Goal: Information Seeking & Learning: Learn about a topic

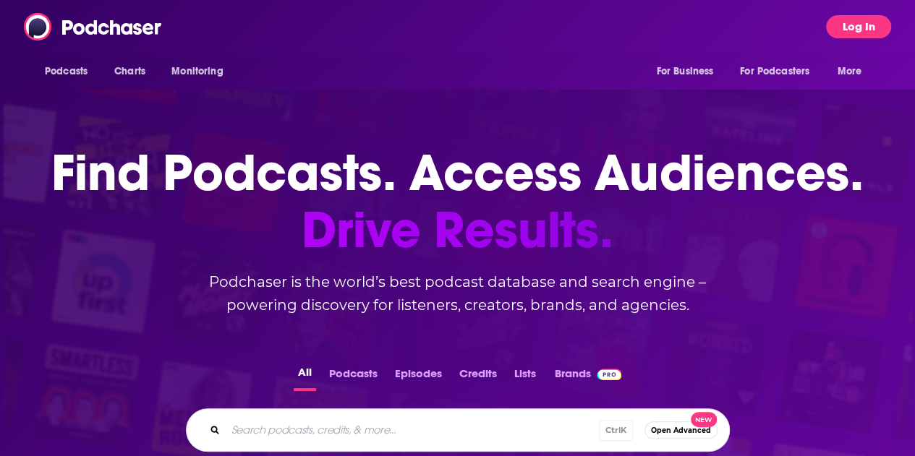
click at [866, 33] on button "Log In" at bounding box center [858, 26] width 65 height 23
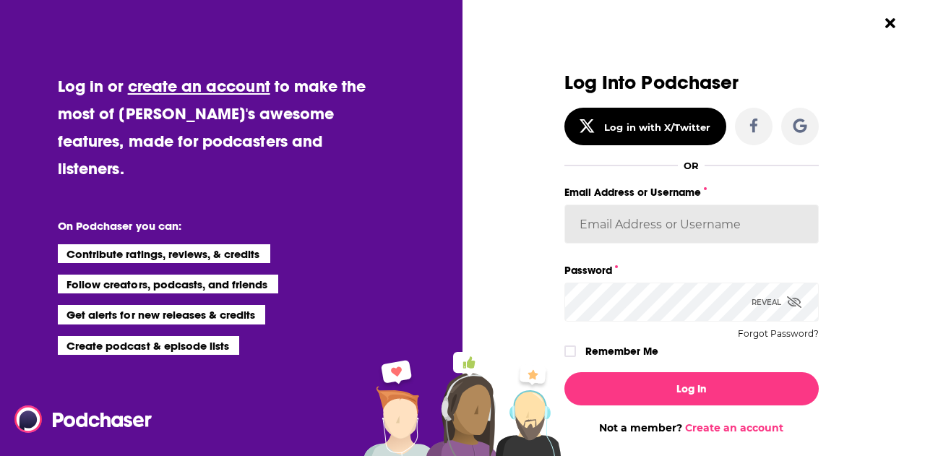
type input "maddieFHTGI"
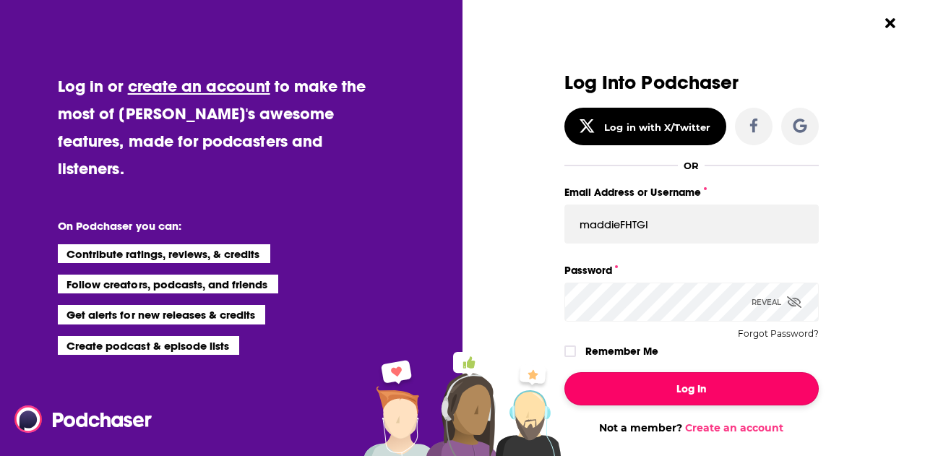
click at [667, 403] on button "Log In" at bounding box center [692, 388] width 254 height 33
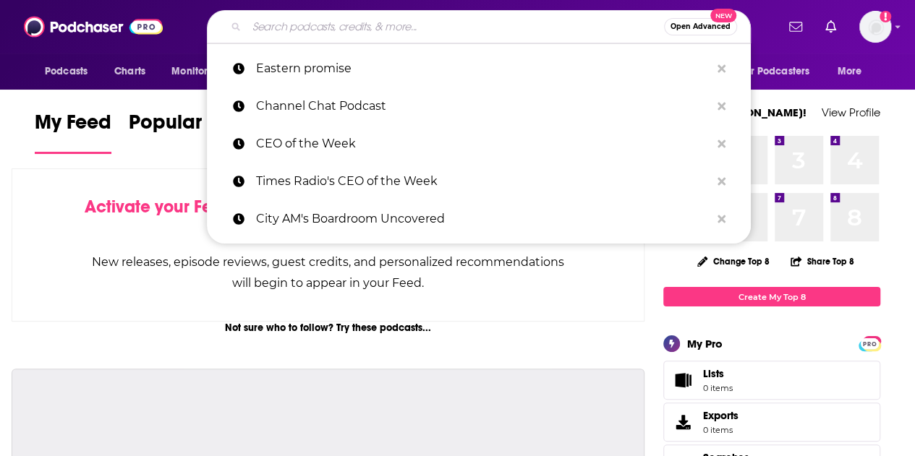
click at [437, 30] on input "Search podcasts, credits, & more..." at bounding box center [455, 26] width 417 height 23
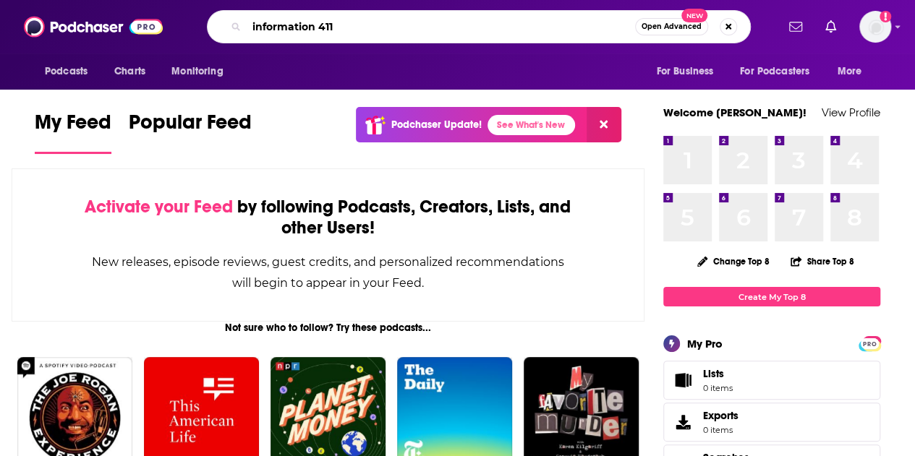
type input "information 411"
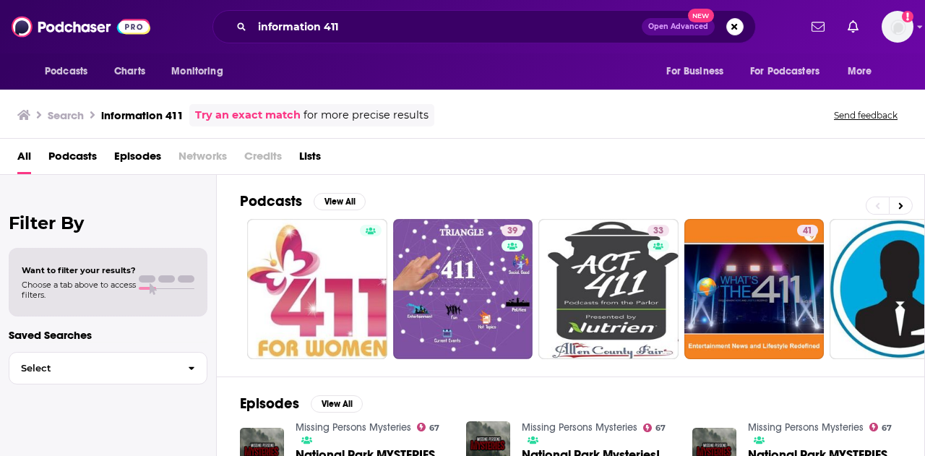
click at [273, 114] on link "Try an exact match" at bounding box center [248, 115] width 106 height 17
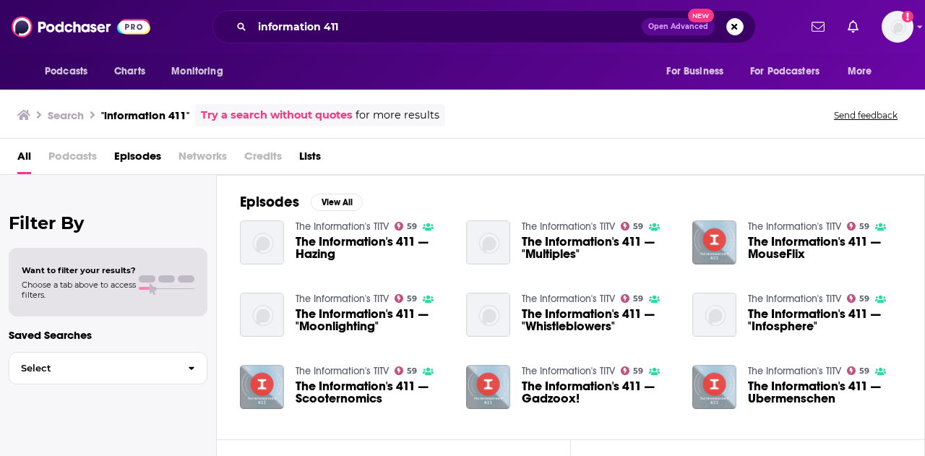
click at [356, 249] on span "The Information's 411 — Hazing" at bounding box center [372, 248] width 153 height 25
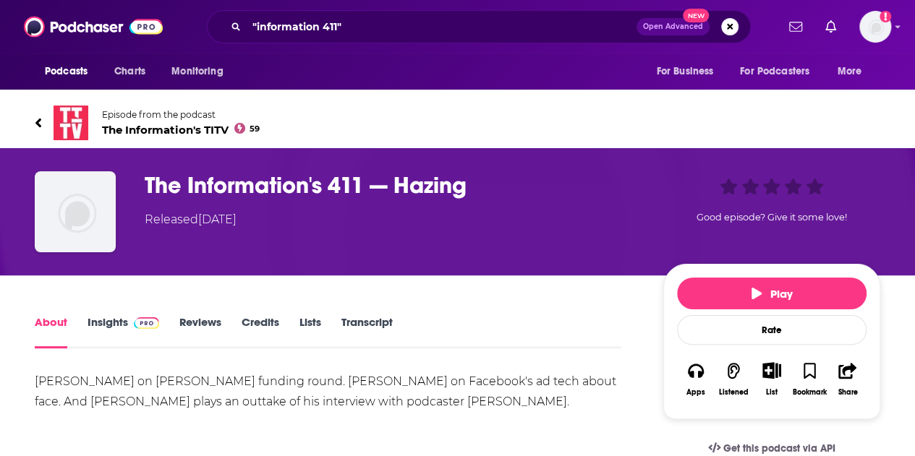
click at [198, 128] on span "The Information's TITV 59" at bounding box center [181, 130] width 158 height 14
